Goal: Transaction & Acquisition: Purchase product/service

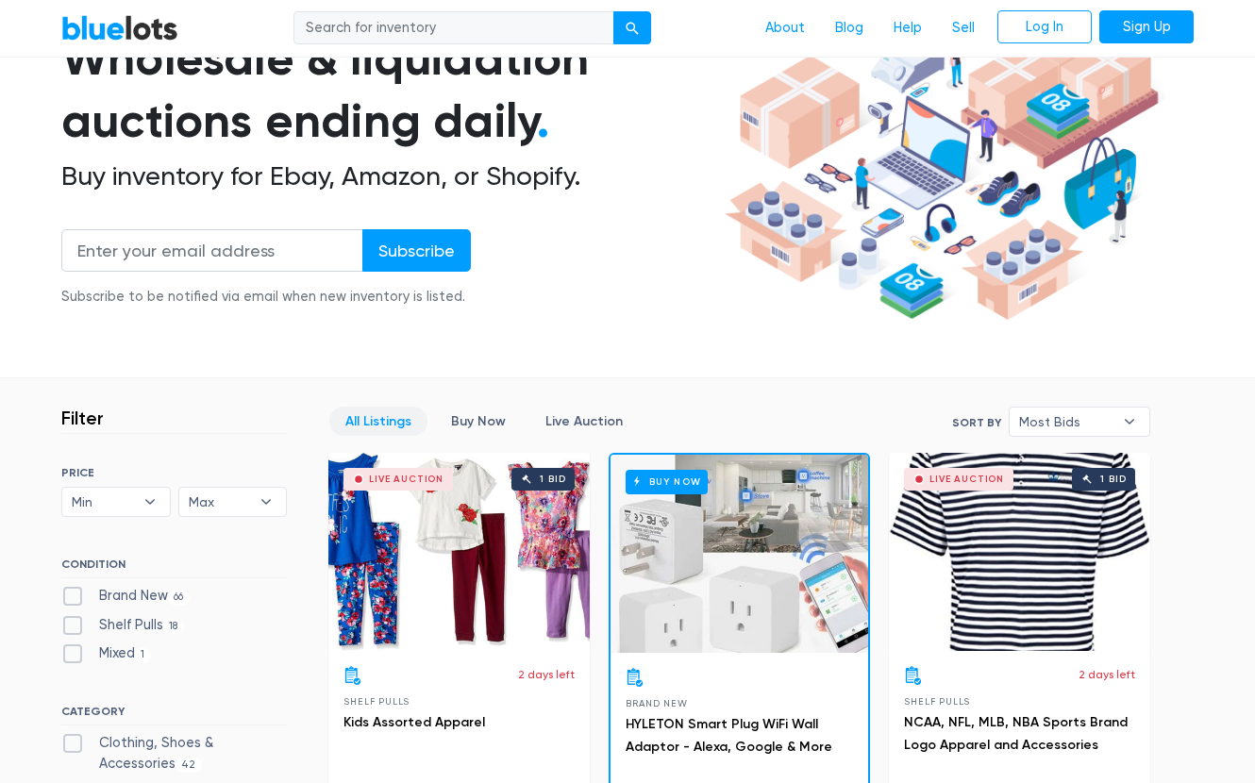
scroll to position [561, 0]
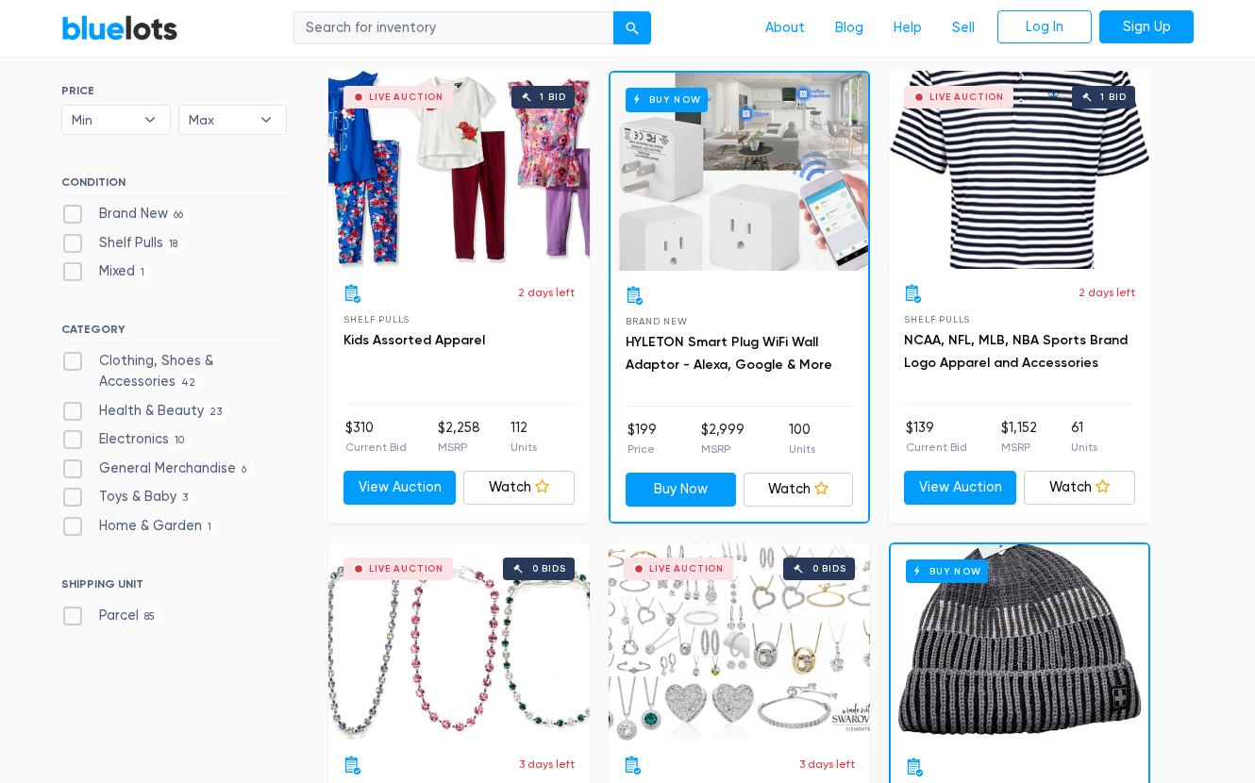
click at [77, 360] on label "Clothing, Shoes & Accessories 42" at bounding box center [173, 371] width 225 height 41
click at [74, 360] on Accessories"] "Clothing, Shoes & Accessories 42" at bounding box center [67, 357] width 12 height 12
checkbox Accessories"] "true"
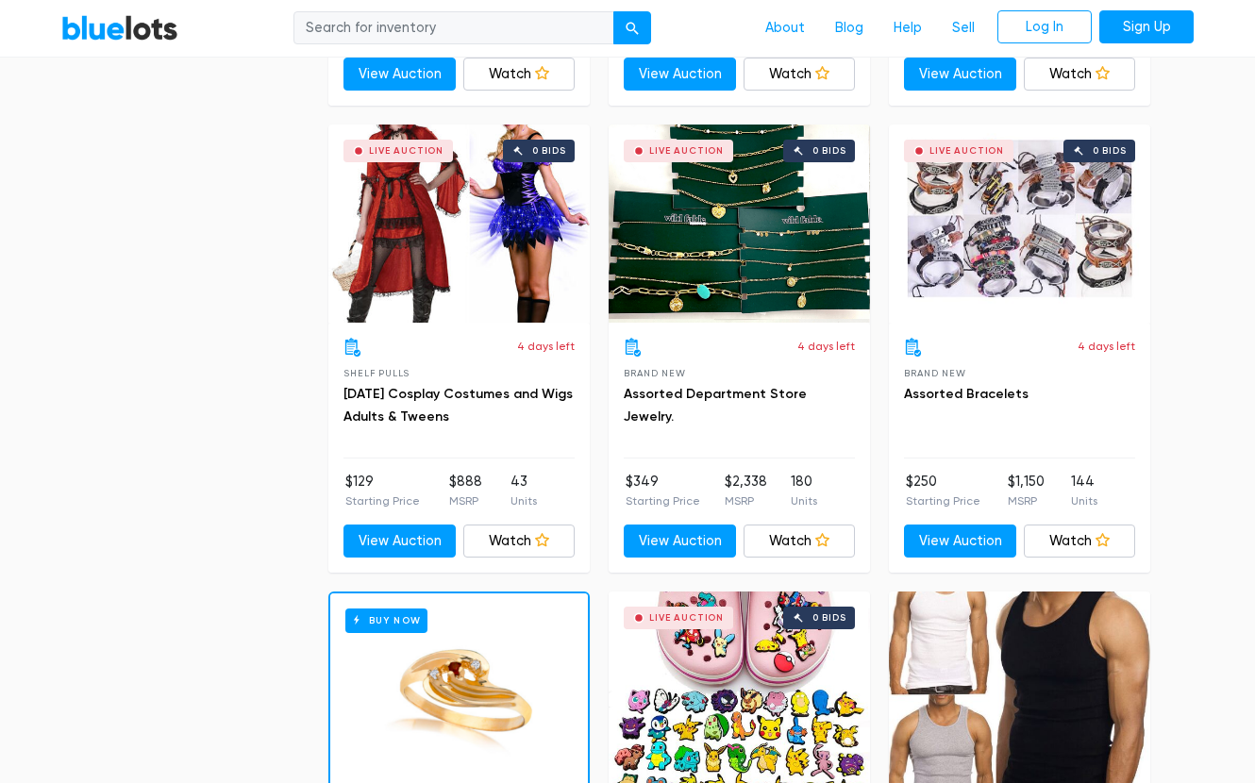
scroll to position [7633, 0]
